Goal: Information Seeking & Learning: Learn about a topic

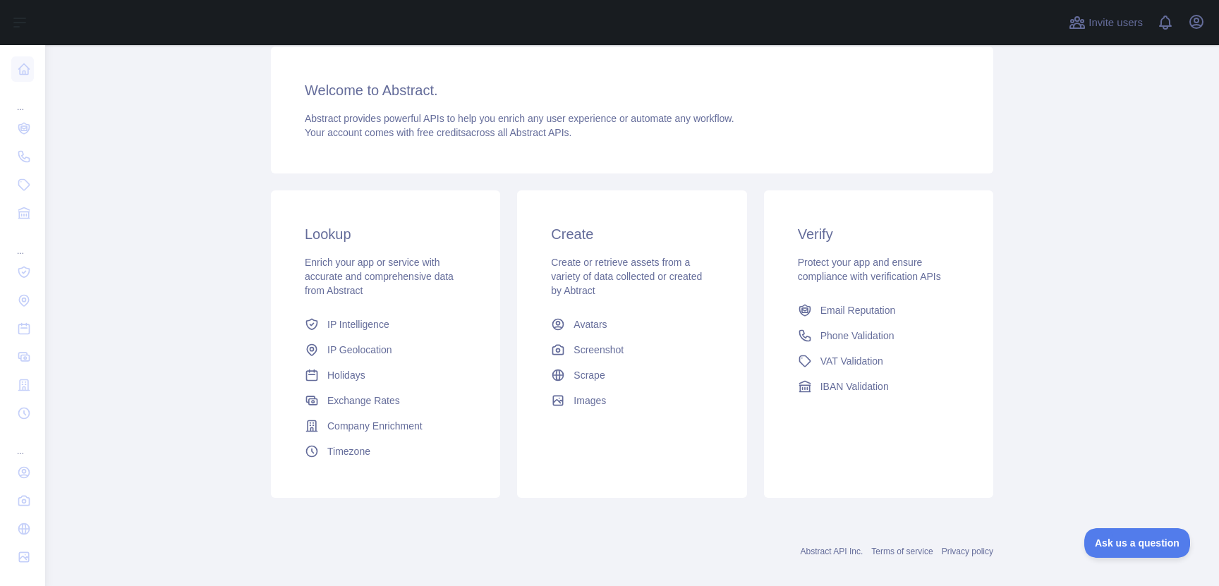
scroll to position [169, 0]
click at [861, 331] on span "Phone Validation" at bounding box center [857, 332] width 74 height 14
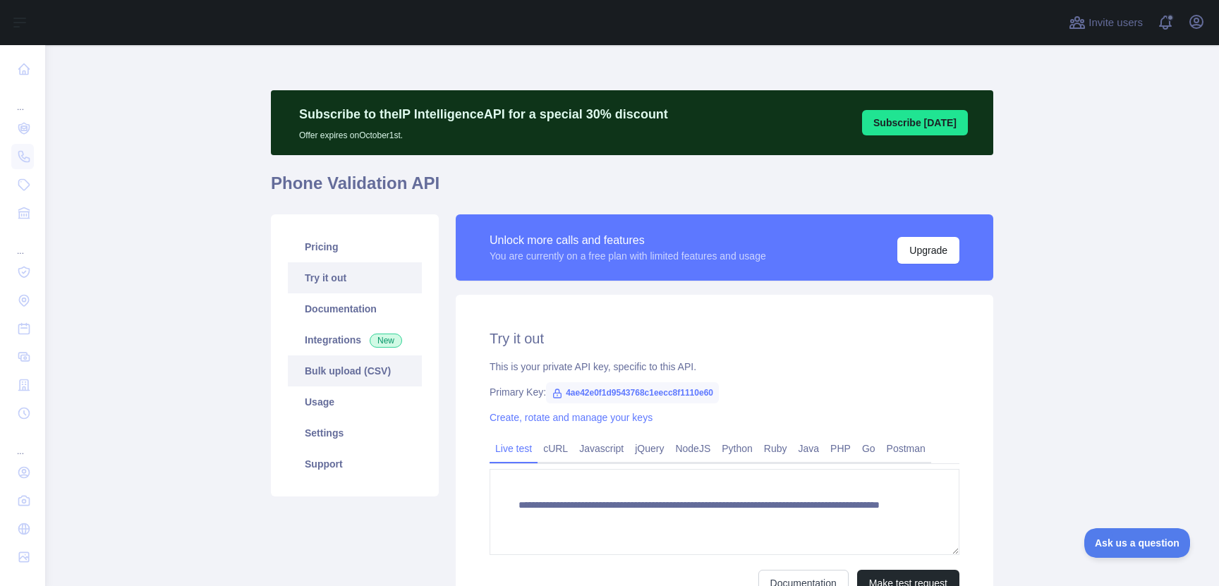
scroll to position [149, 0]
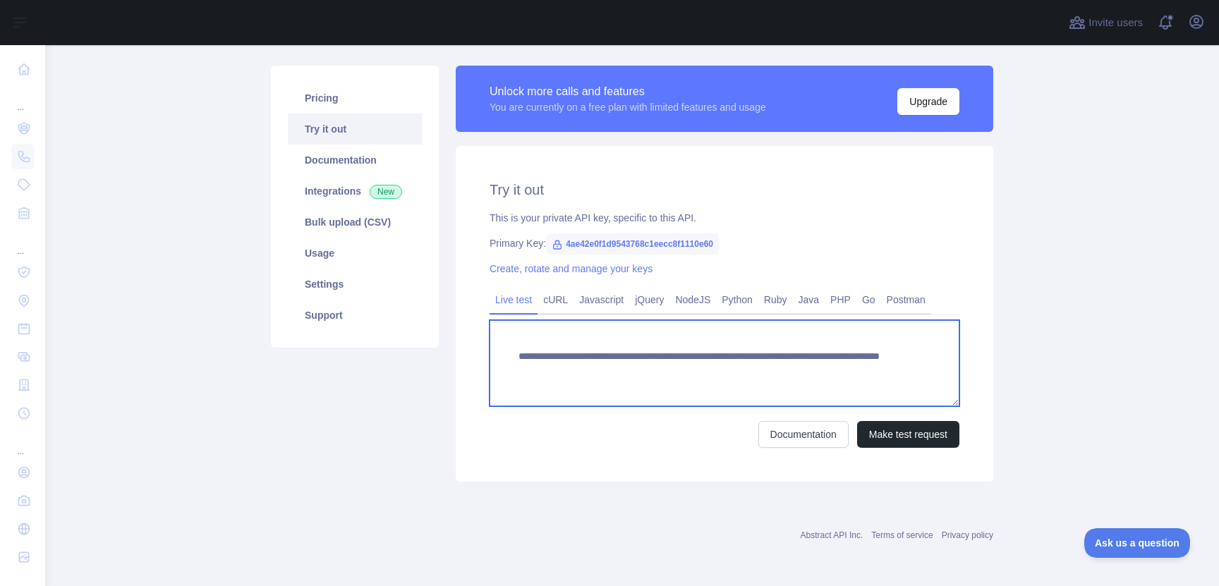
drag, startPoint x: 516, startPoint y: 355, endPoint x: 859, endPoint y: 377, distance: 342.9
click at [859, 377] on textarea "**********" at bounding box center [725, 363] width 470 height 86
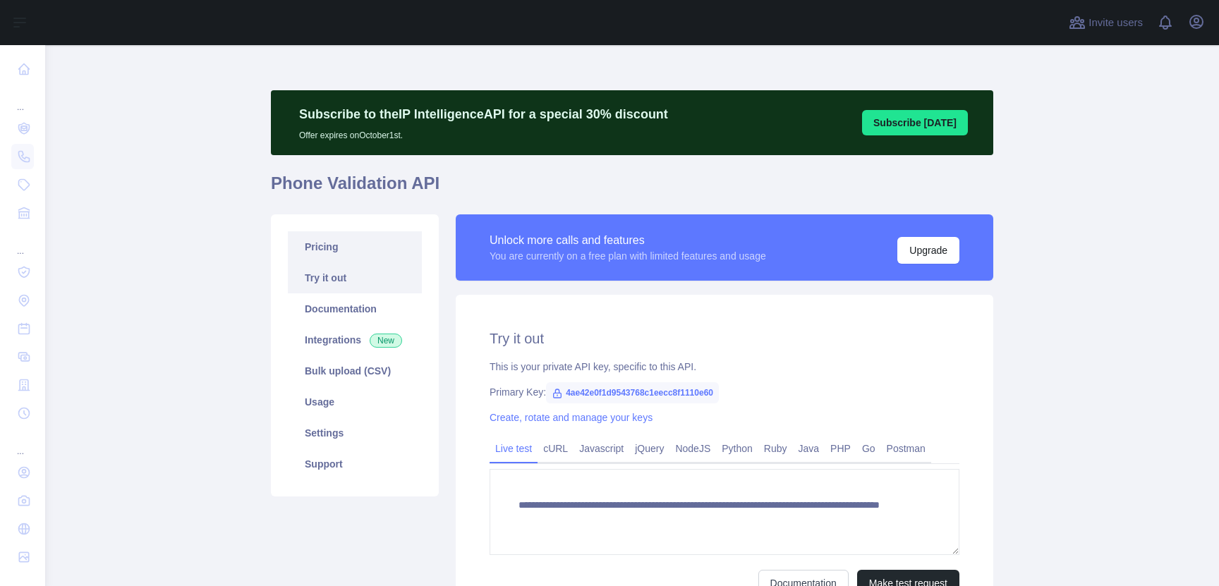
click at [344, 244] on link "Pricing" at bounding box center [355, 246] width 134 height 31
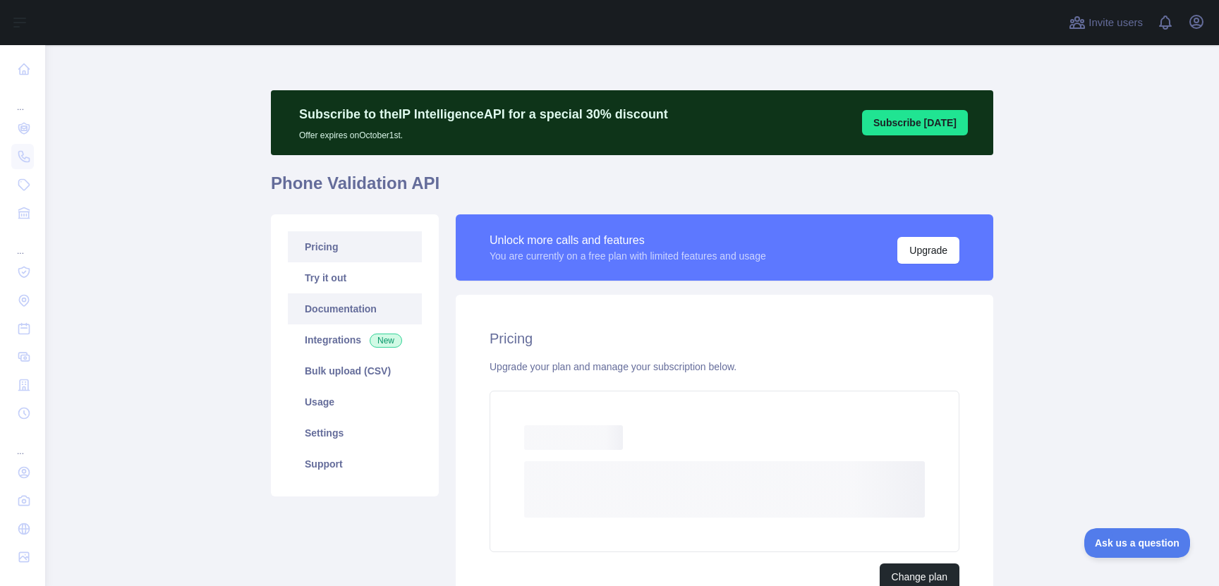
click at [340, 300] on link "Documentation" at bounding box center [355, 308] width 134 height 31
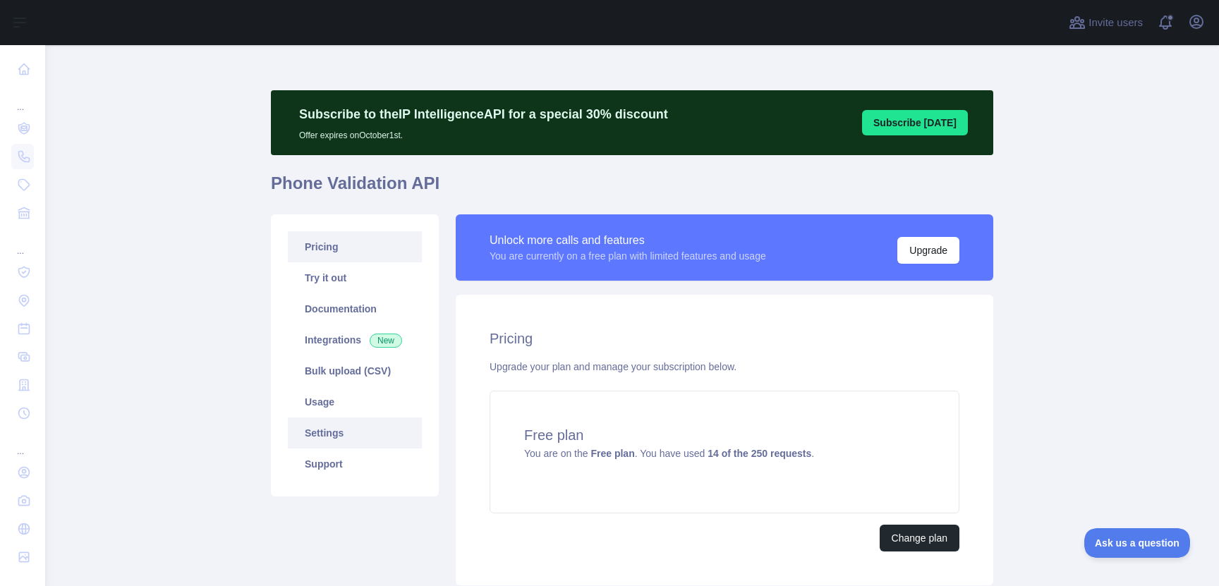
click at [324, 428] on link "Settings" at bounding box center [355, 433] width 134 height 31
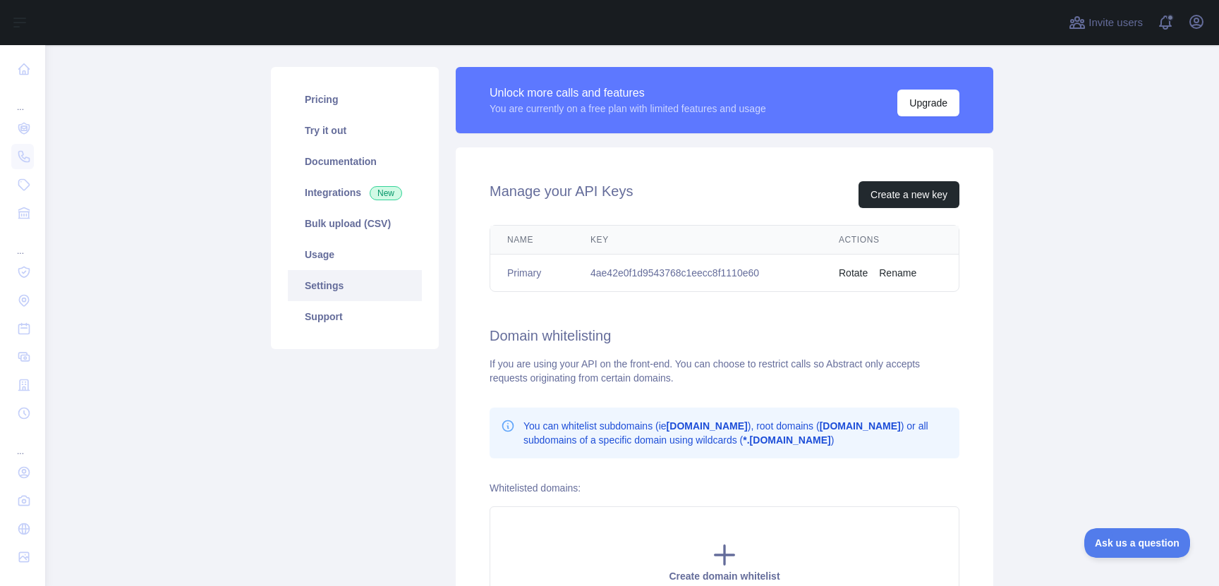
scroll to position [80, 0]
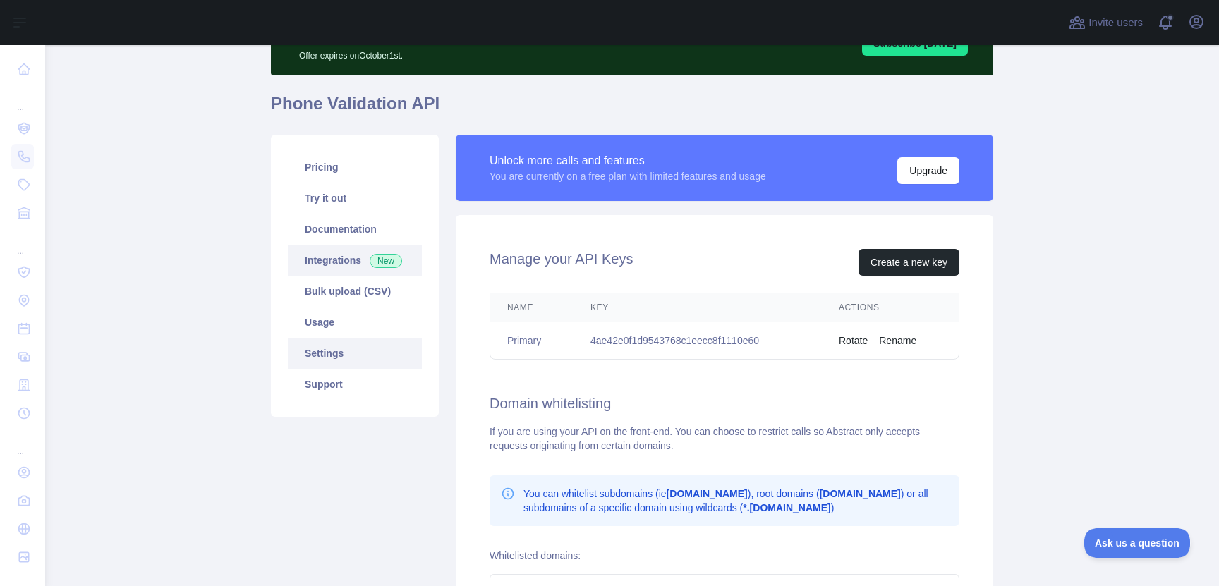
click at [338, 259] on link "Integrations New" at bounding box center [355, 260] width 134 height 31
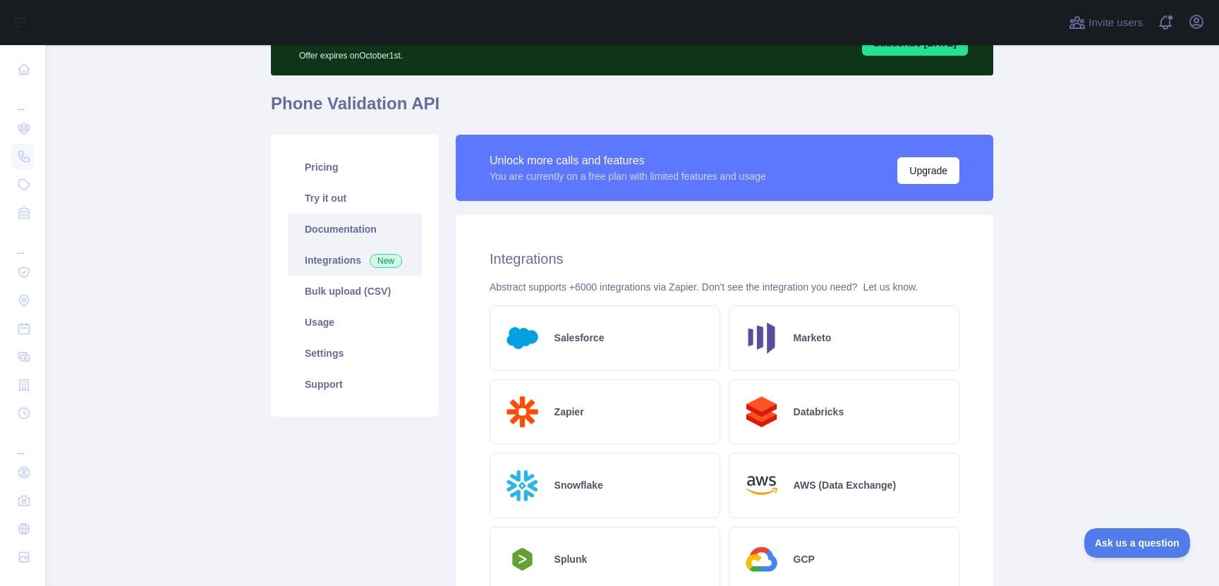
click at [317, 217] on link "Documentation" at bounding box center [355, 229] width 134 height 31
click at [330, 160] on link "Pricing" at bounding box center [355, 167] width 134 height 31
